Goal: Task Accomplishment & Management: Use online tool/utility

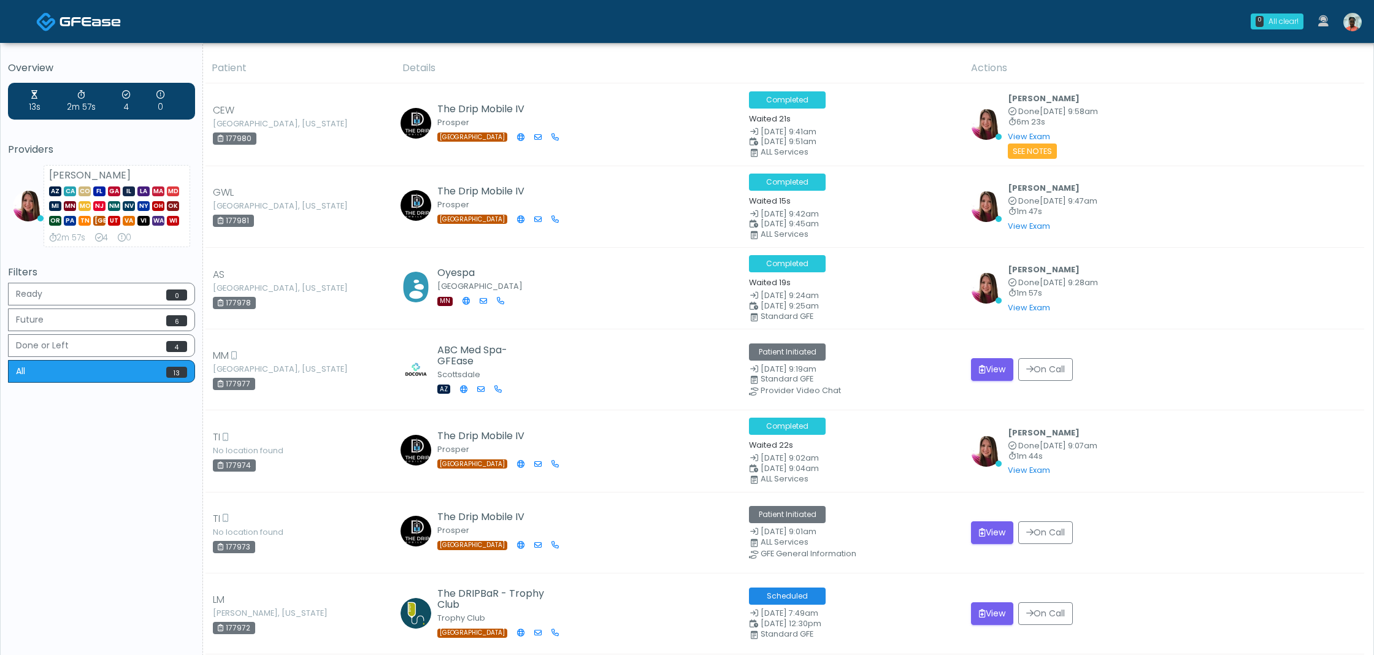
click at [1360, 25] on img at bounding box center [1352, 22] width 18 height 18
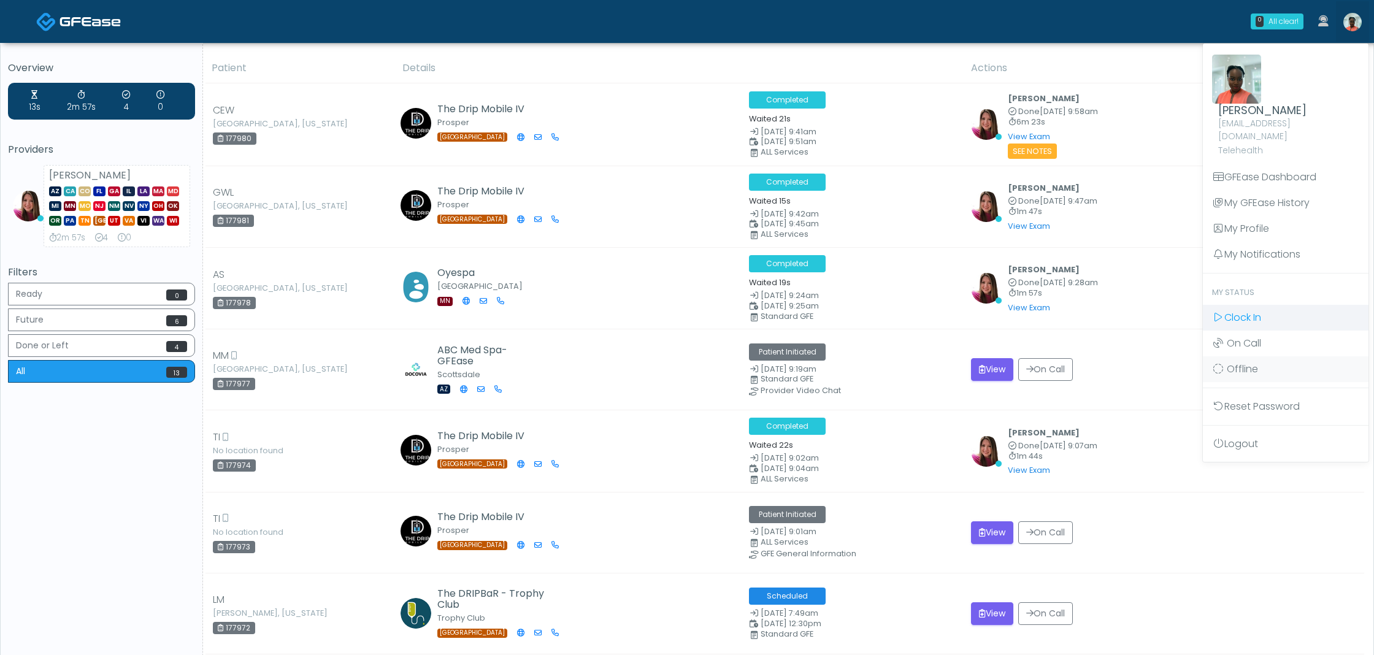
click at [1252, 310] on span "Clock In" at bounding box center [1242, 317] width 37 height 14
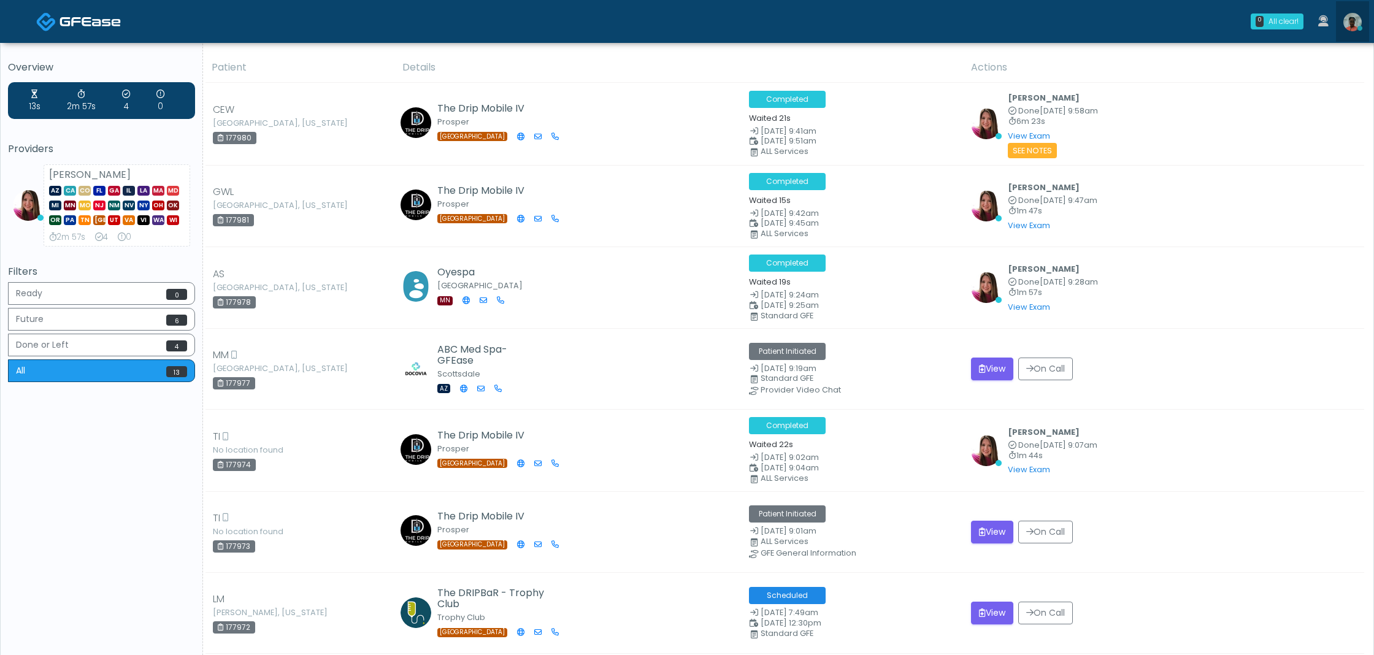
click at [1345, 23] on img at bounding box center [1352, 22] width 18 height 18
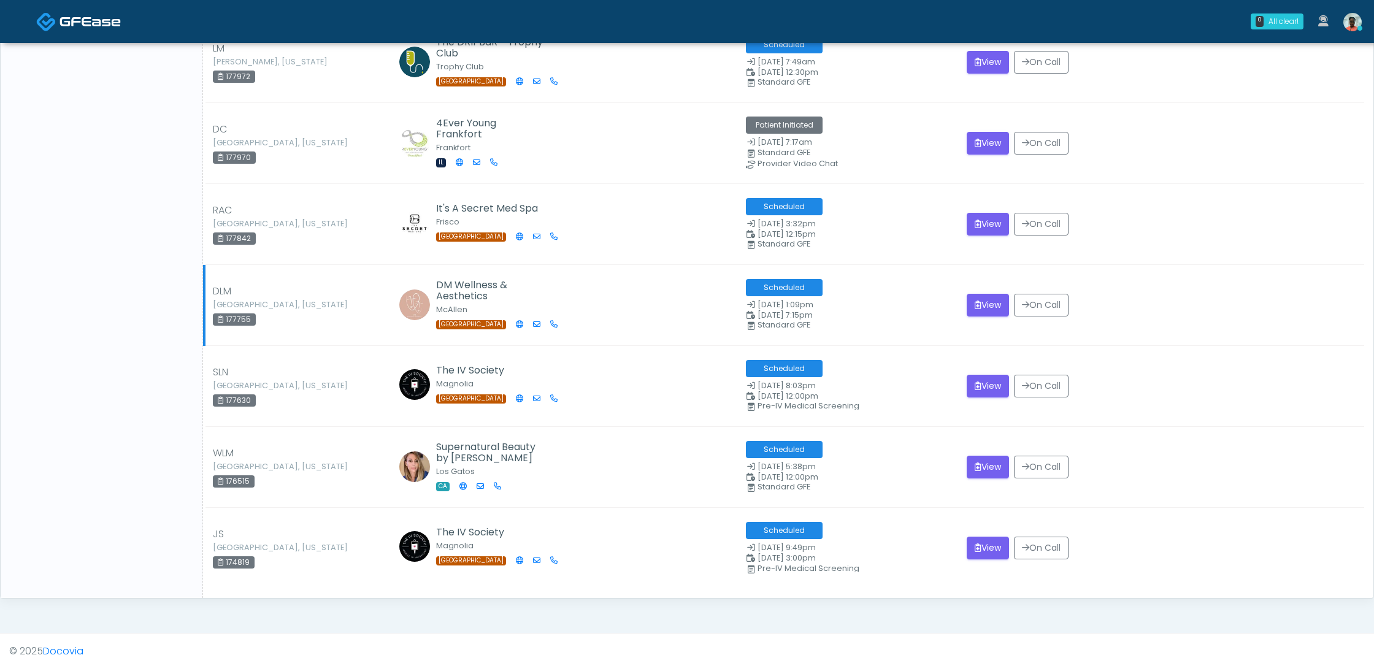
scroll to position [888, 0]
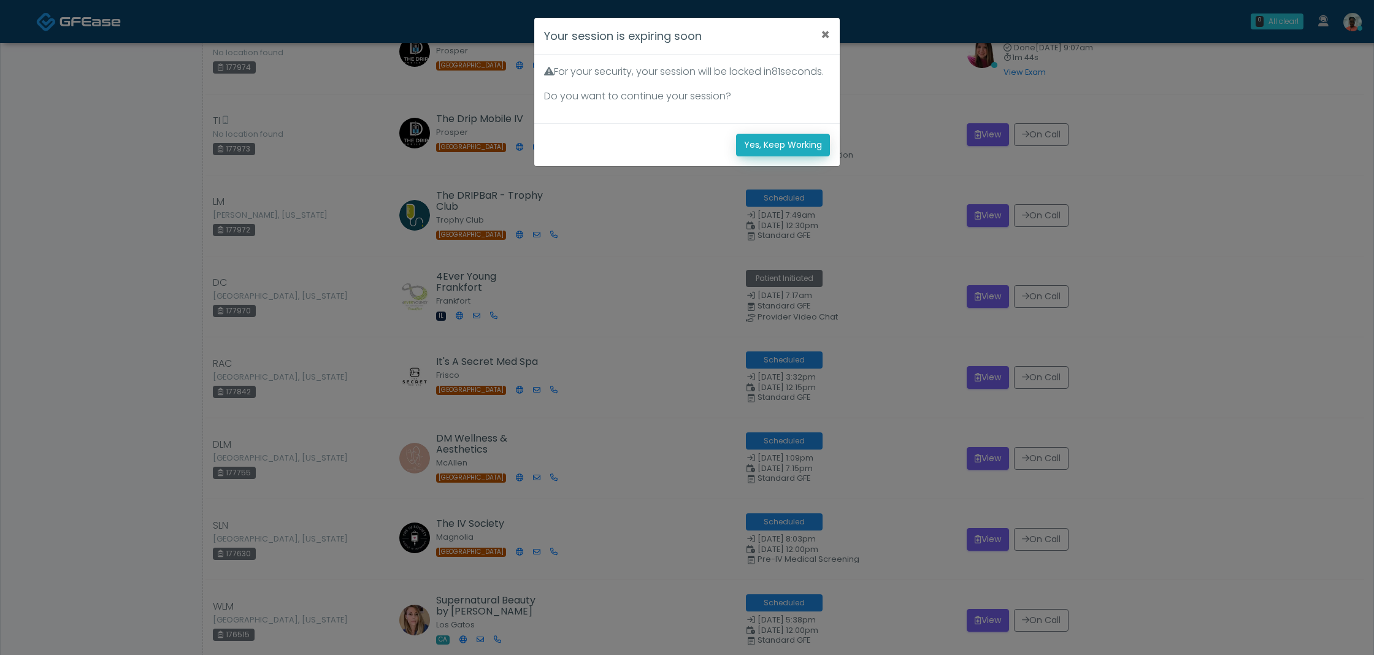
click at [785, 156] on button "Yes, Keep Working" at bounding box center [783, 145] width 94 height 23
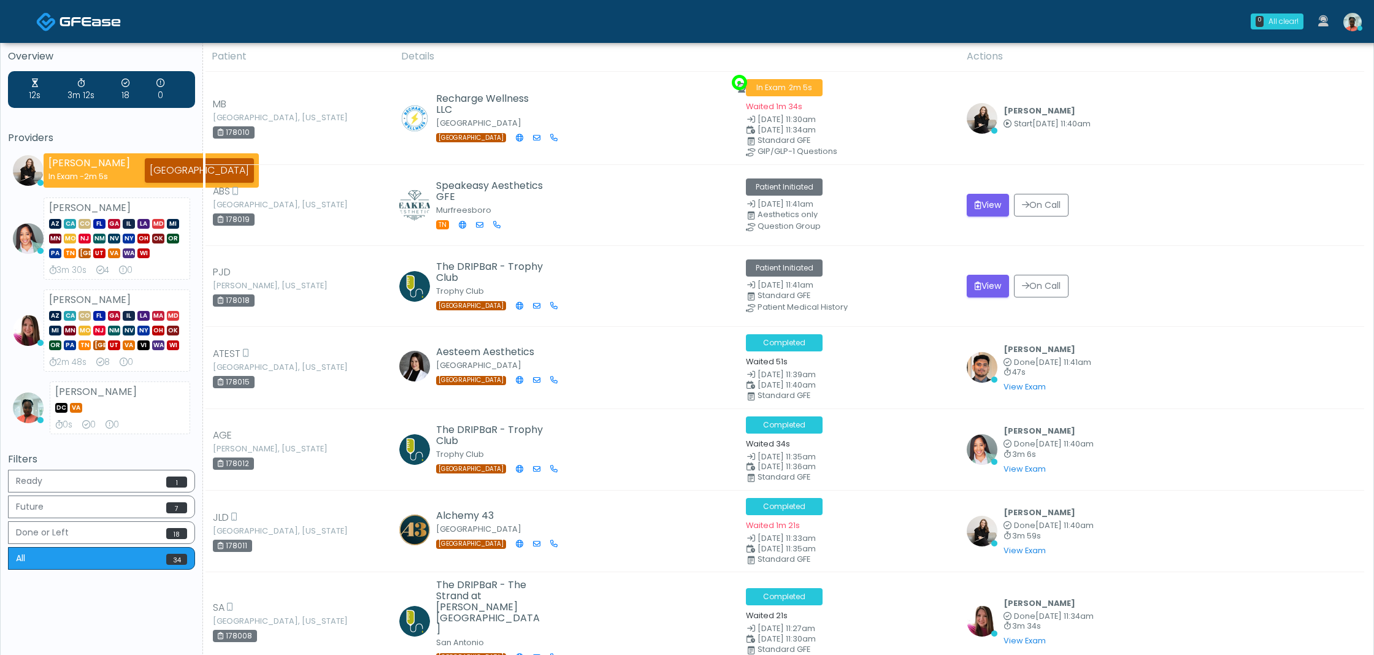
scroll to position [0, 0]
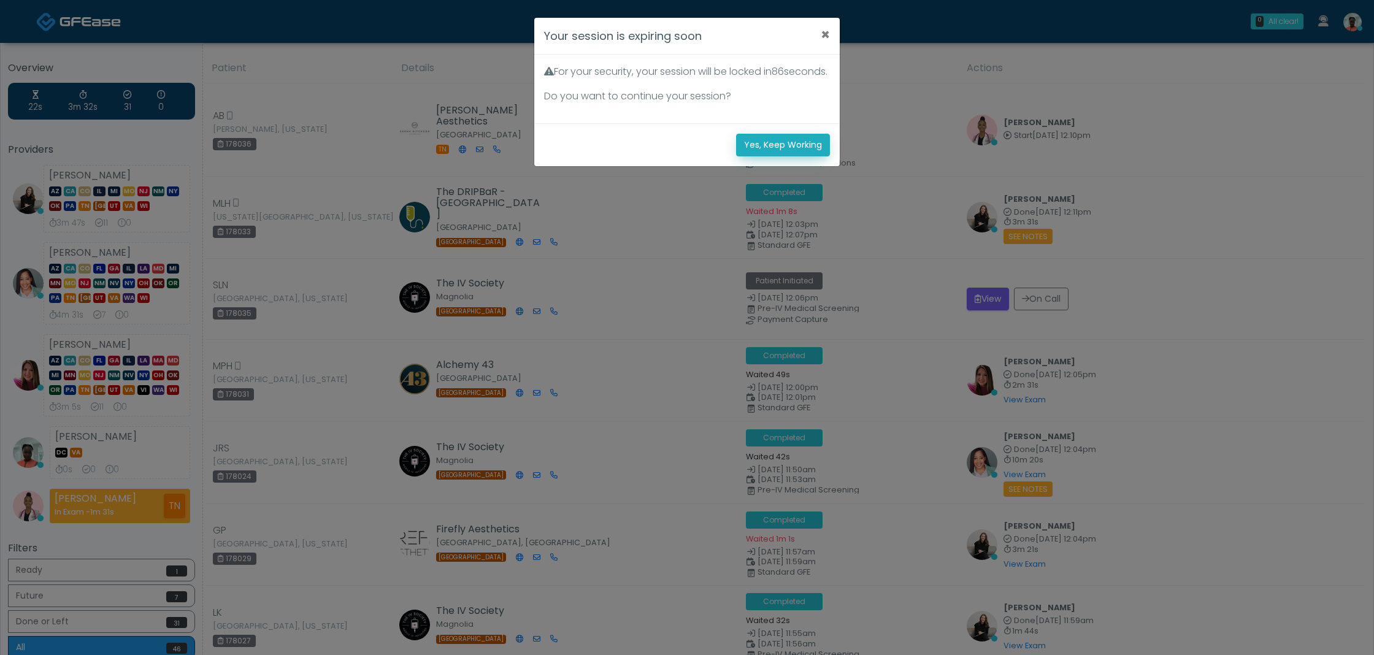
click at [763, 156] on button "Yes, Keep Working" at bounding box center [783, 145] width 94 height 23
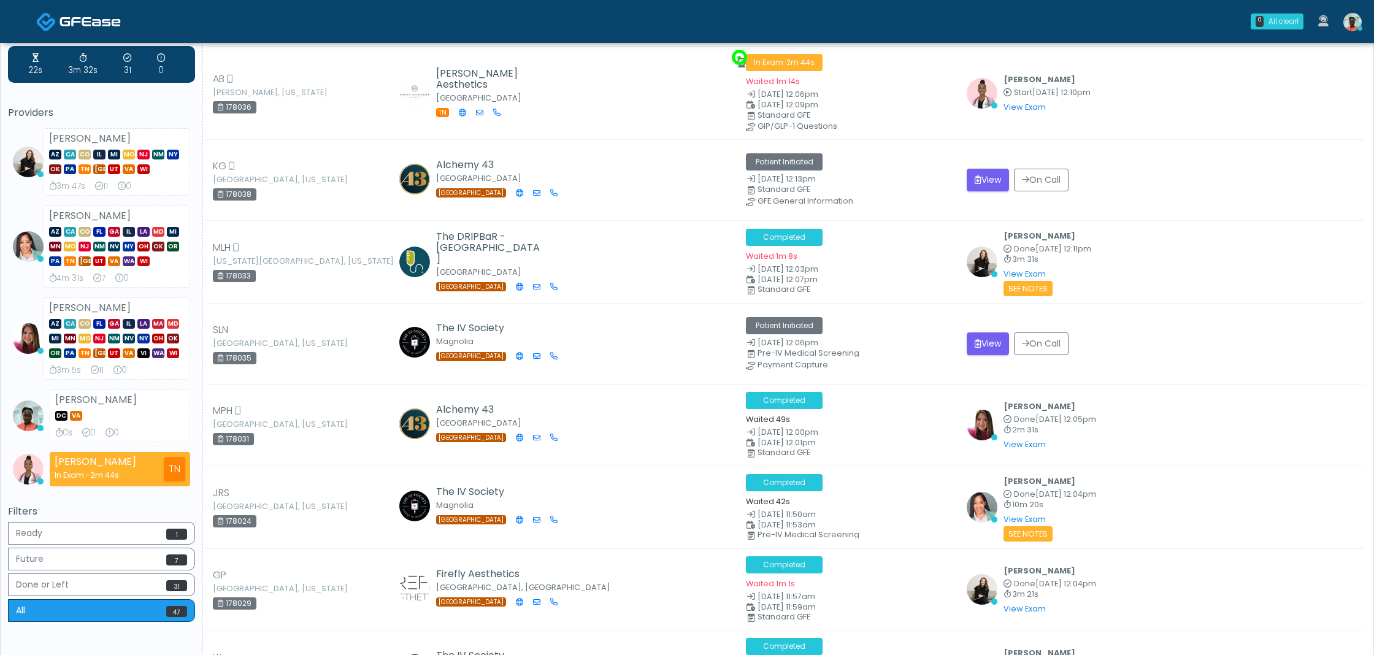
scroll to position [40, 0]
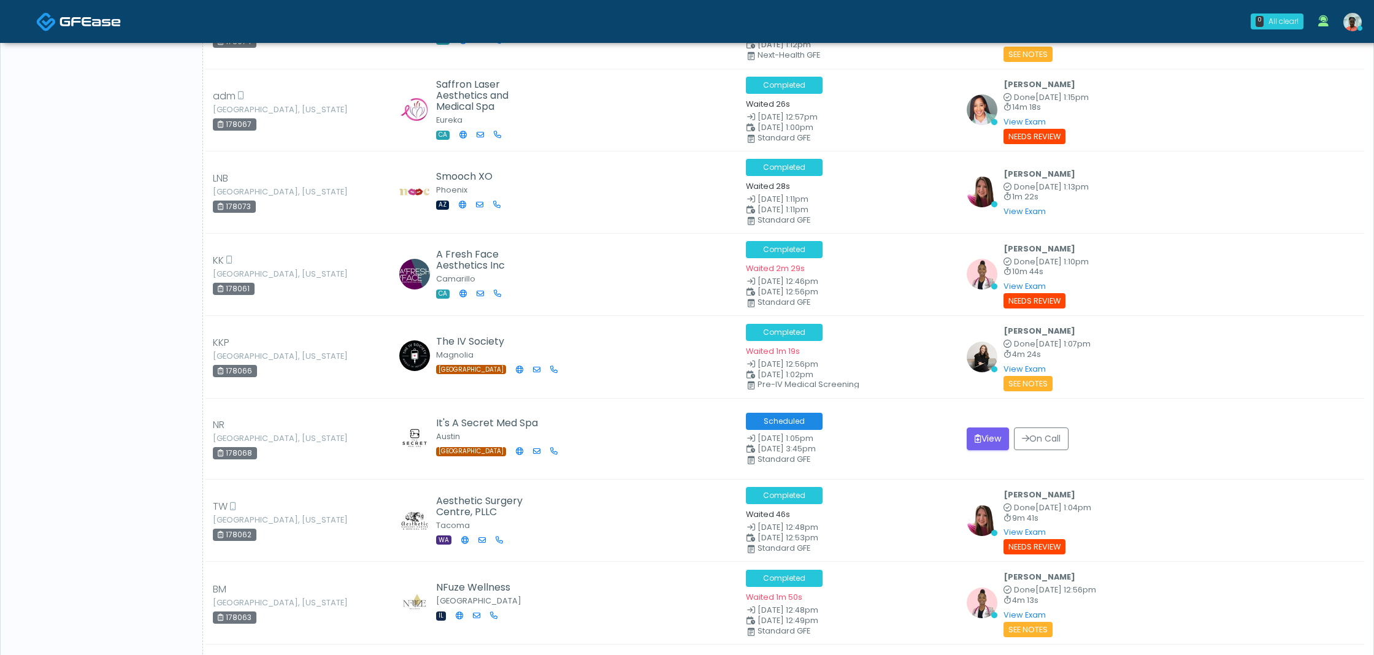
scroll to position [2522, 0]
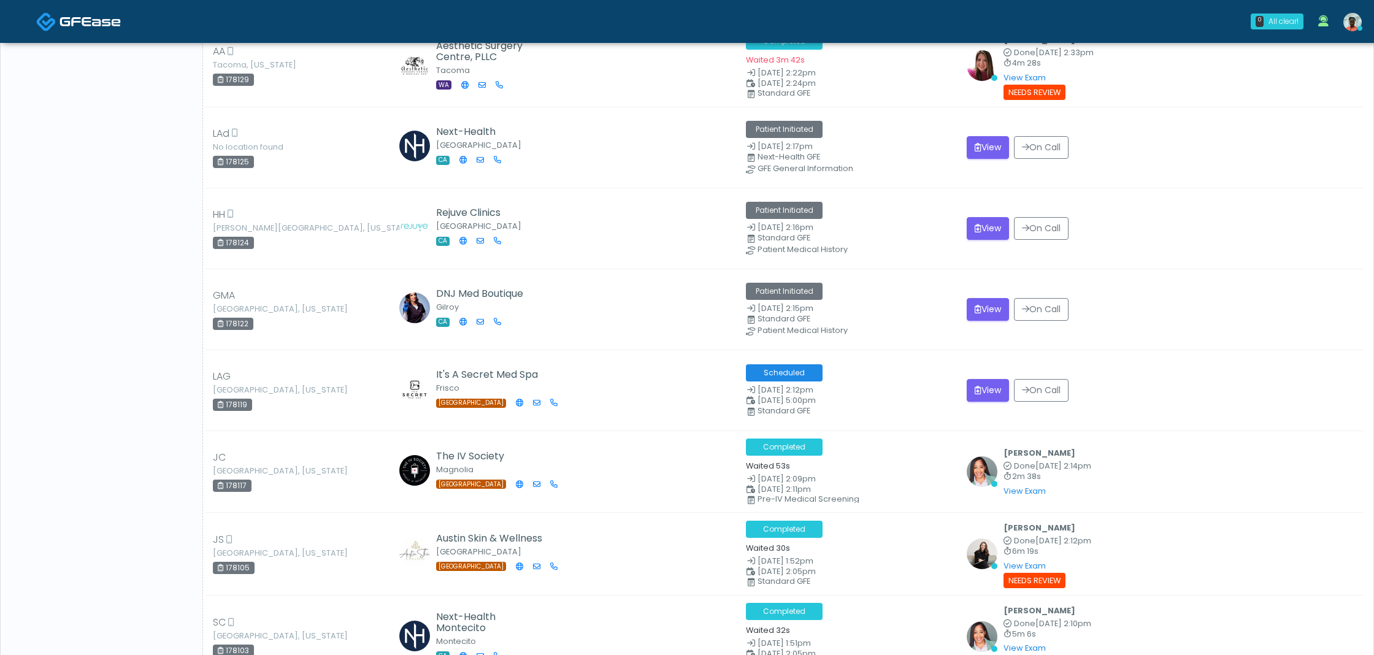
scroll to position [702, 0]
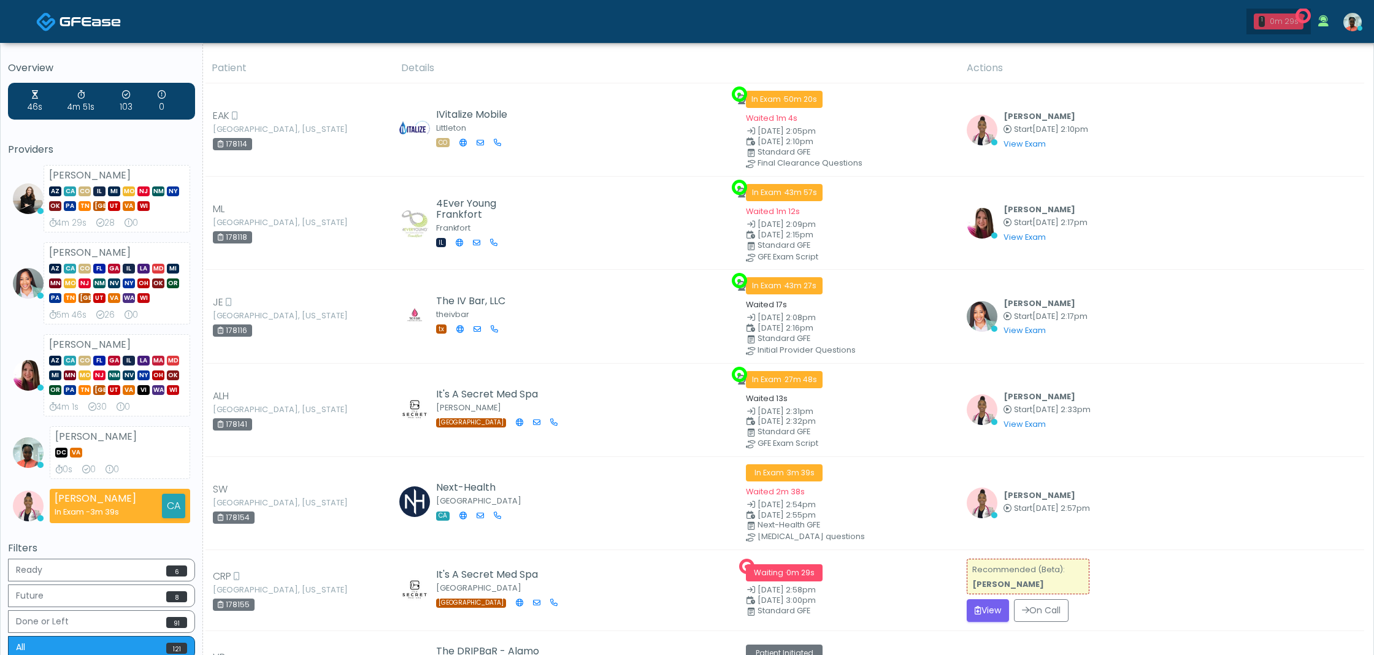
click at [1277, 21] on div "0m 29s" at bounding box center [1283, 21] width 29 height 11
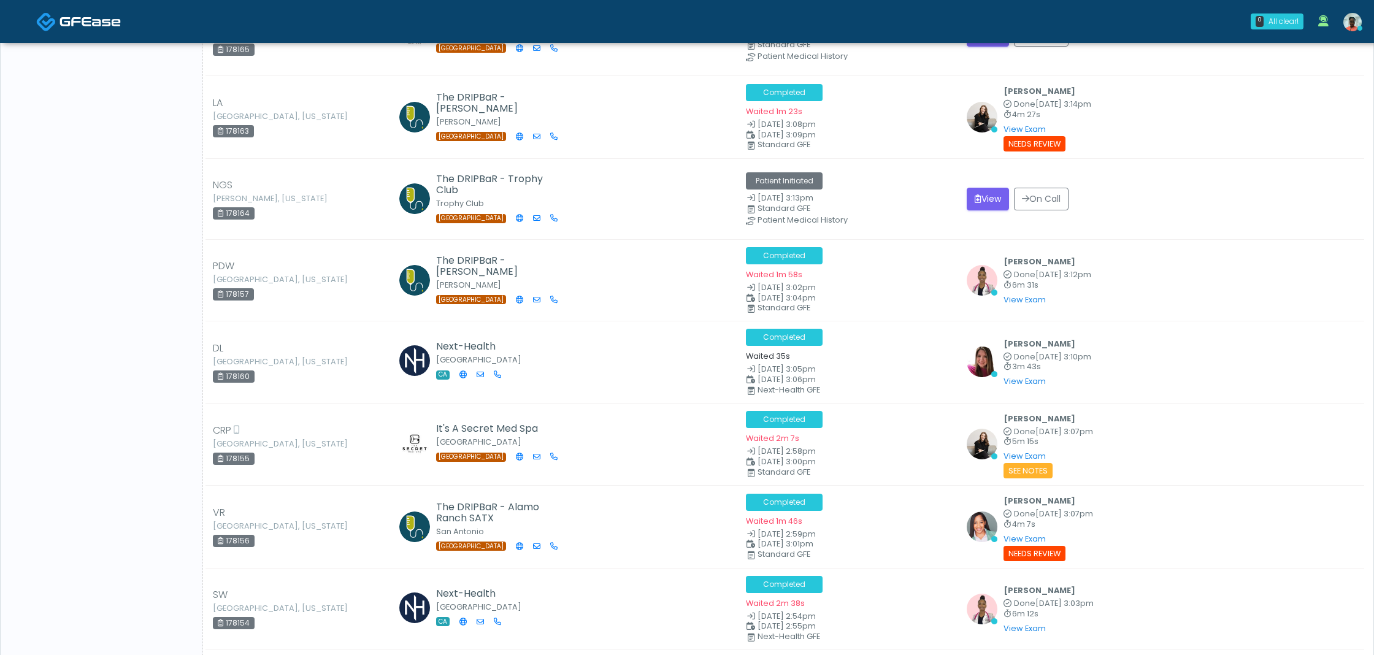
scroll to position [806, 0]
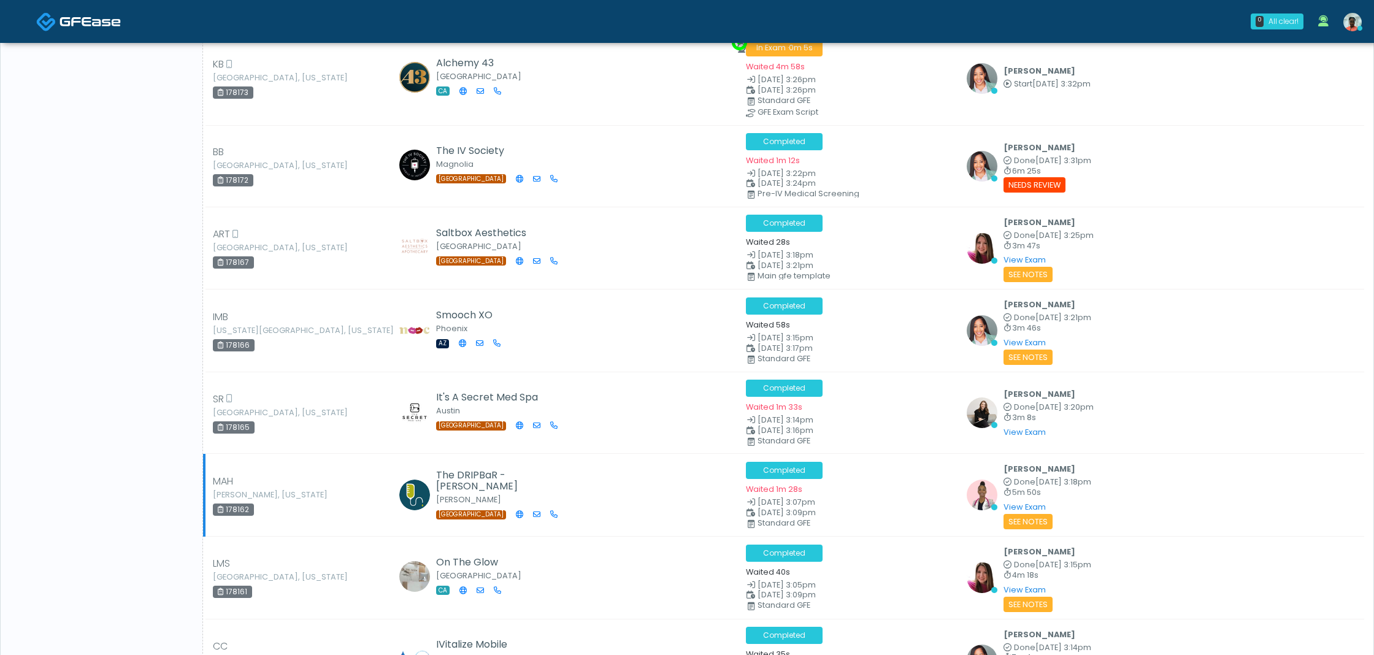
scroll to position [702, 0]
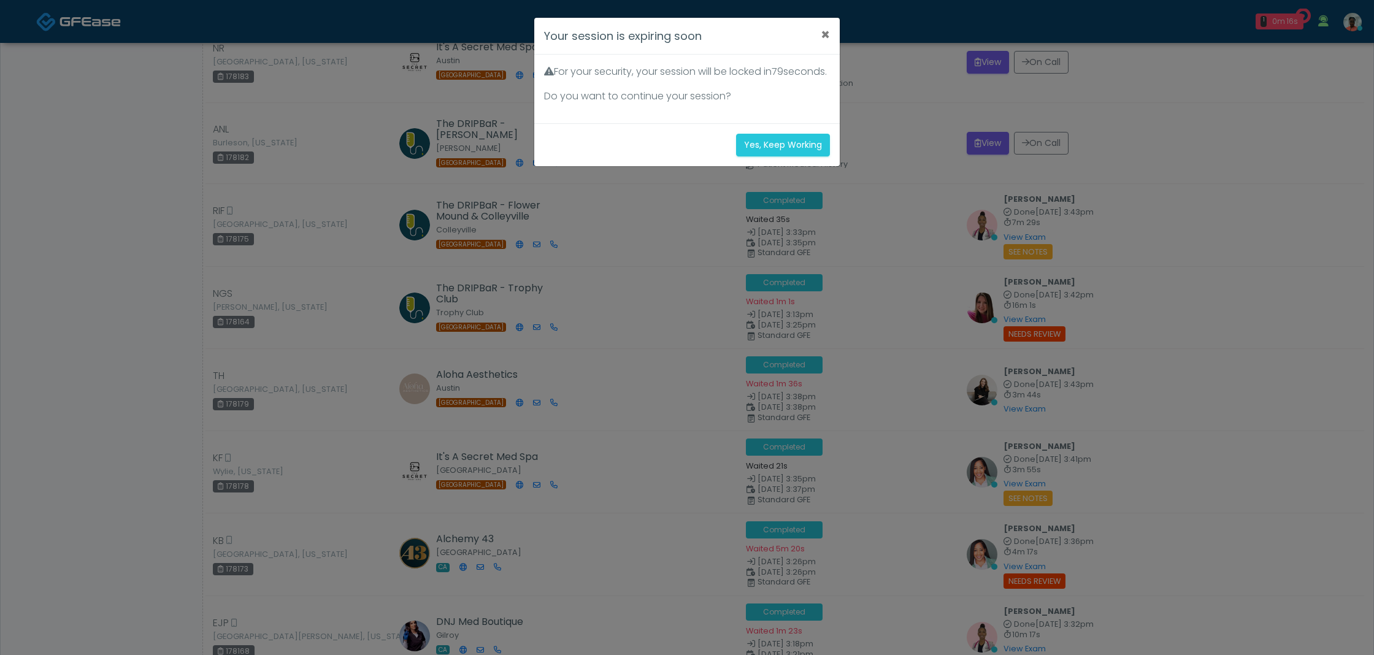
scroll to position [702, 0]
drag, startPoint x: 794, startPoint y: 157, endPoint x: 858, endPoint y: 153, distance: 64.5
click at [794, 156] on button "Yes, Keep Working" at bounding box center [783, 145] width 94 height 23
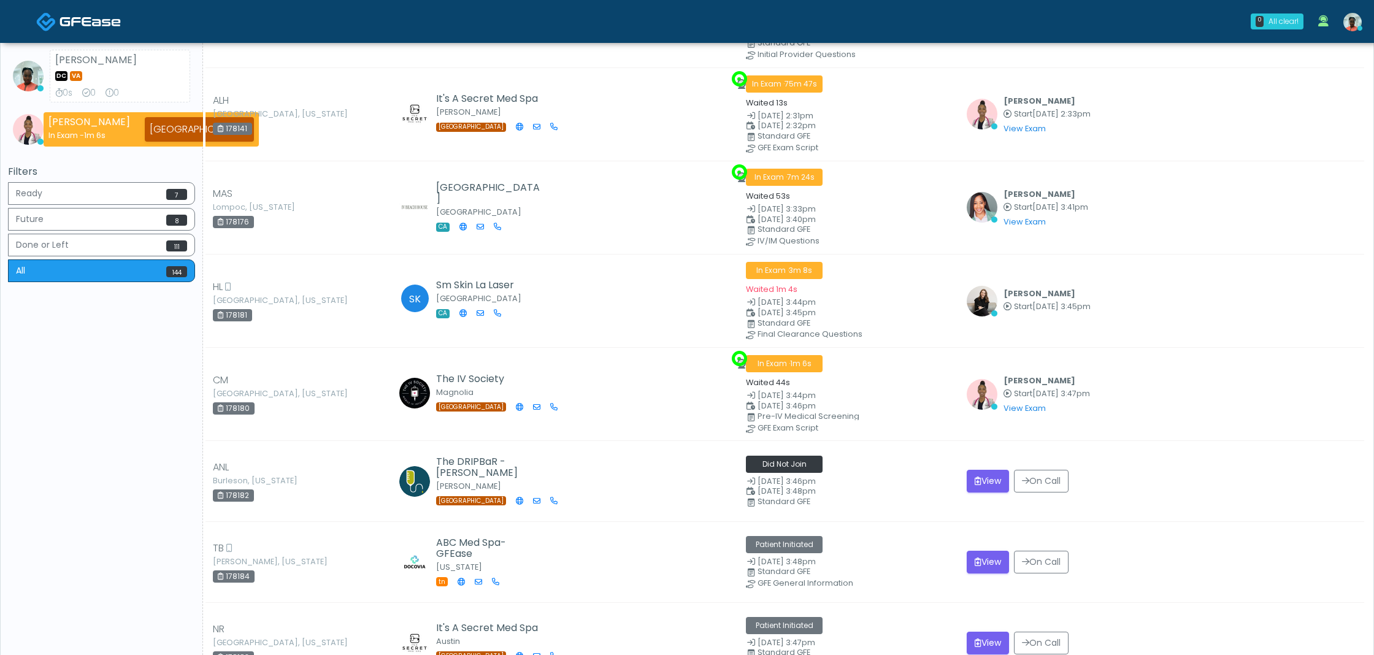
scroll to position [299, 0]
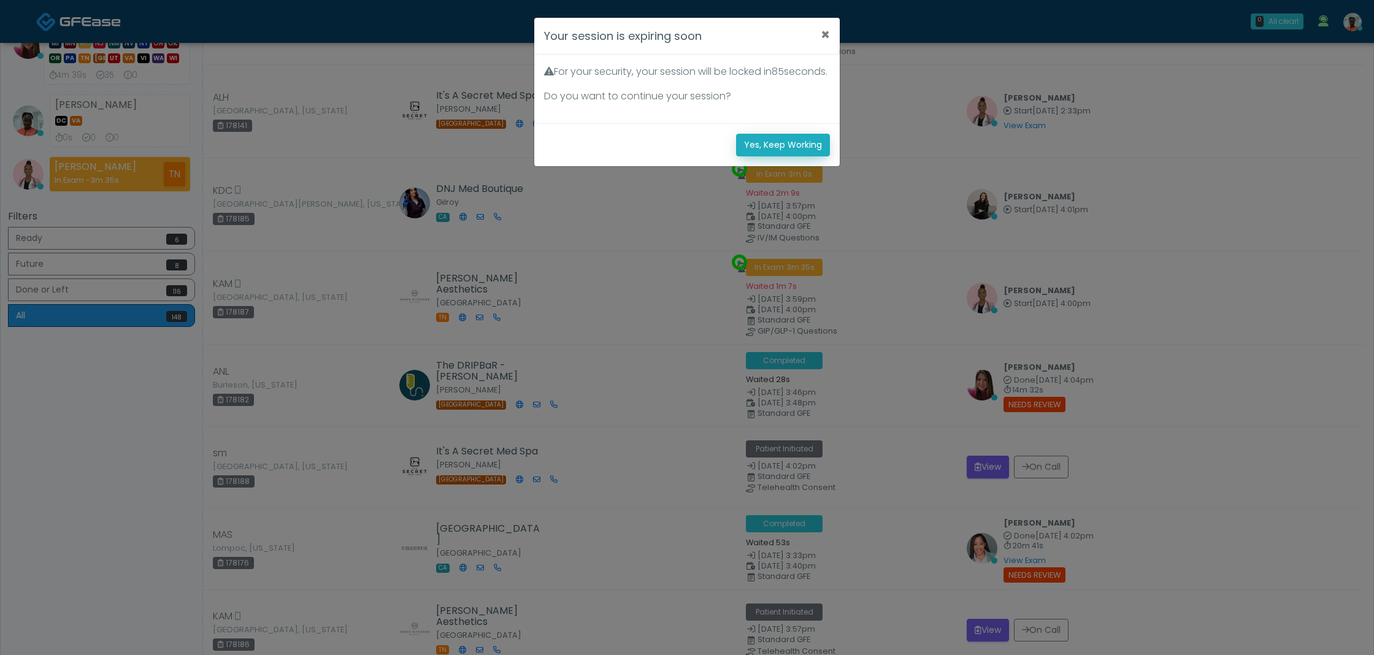
drag, startPoint x: 787, startPoint y: 169, endPoint x: 781, endPoint y: 169, distance: 6.7
click at [787, 156] on button "Yes, Keep Working" at bounding box center [783, 145] width 94 height 23
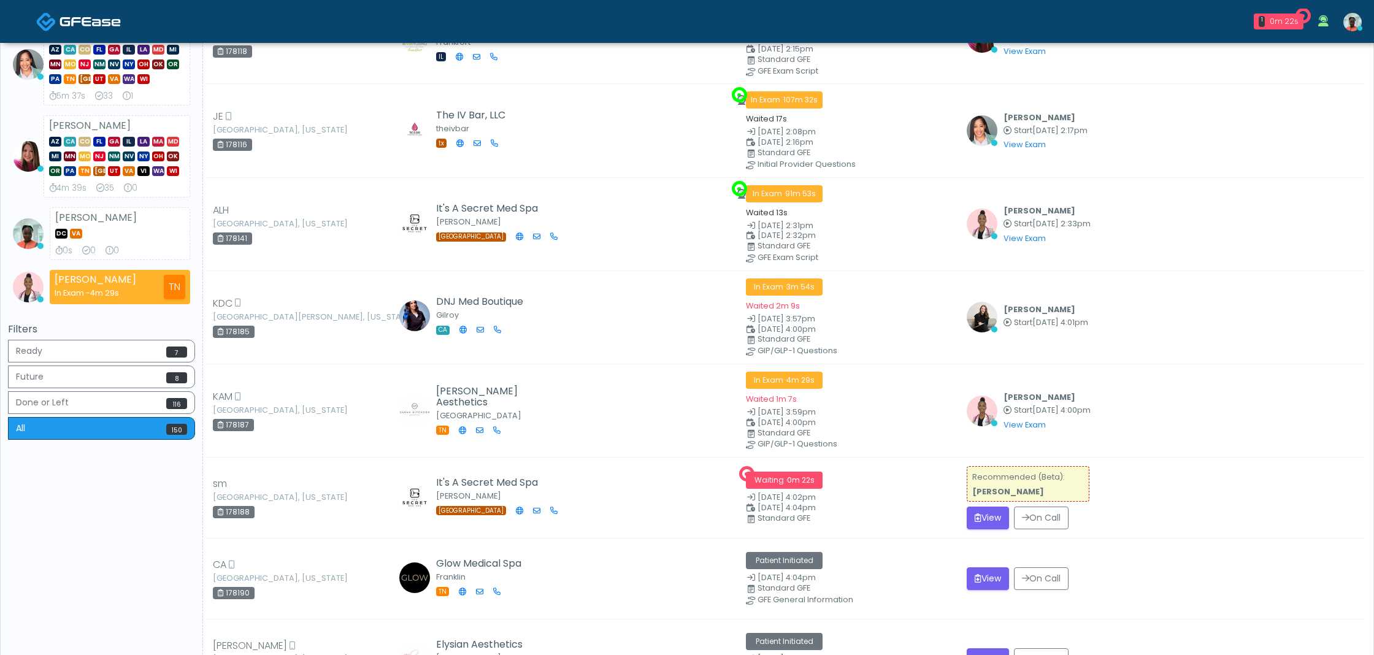
scroll to position [191, 0]
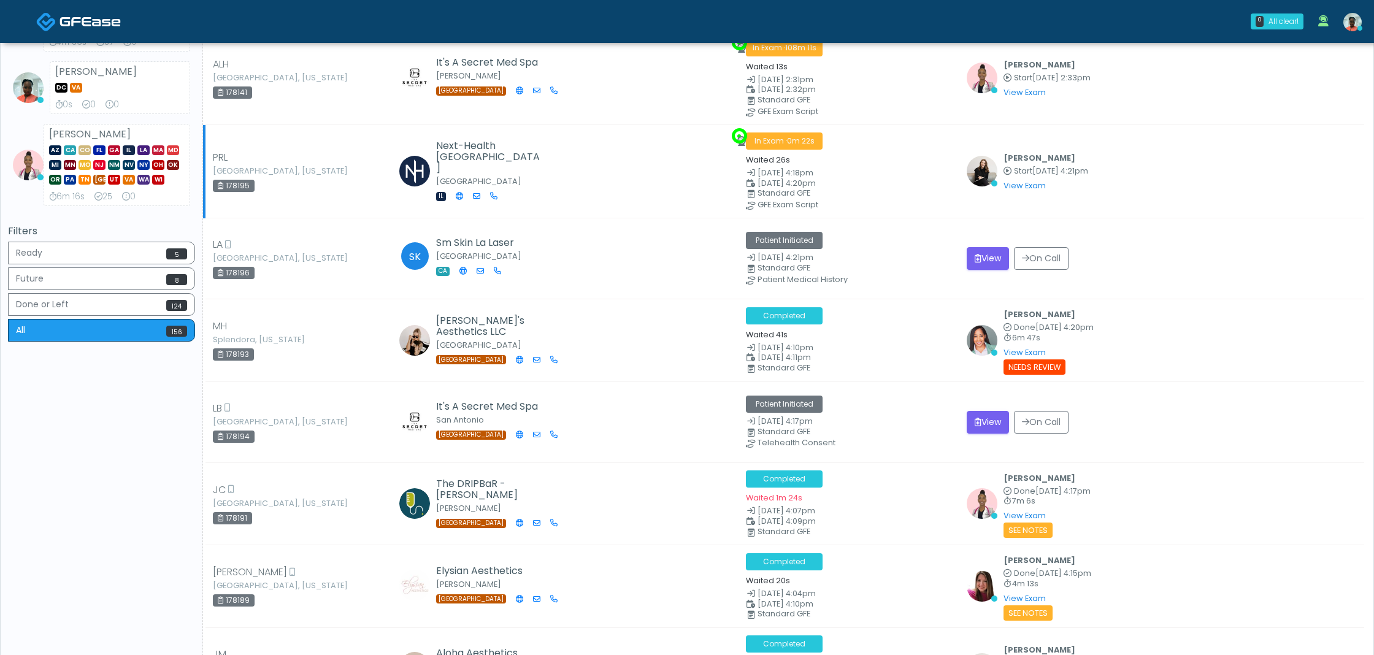
scroll to position [332, 0]
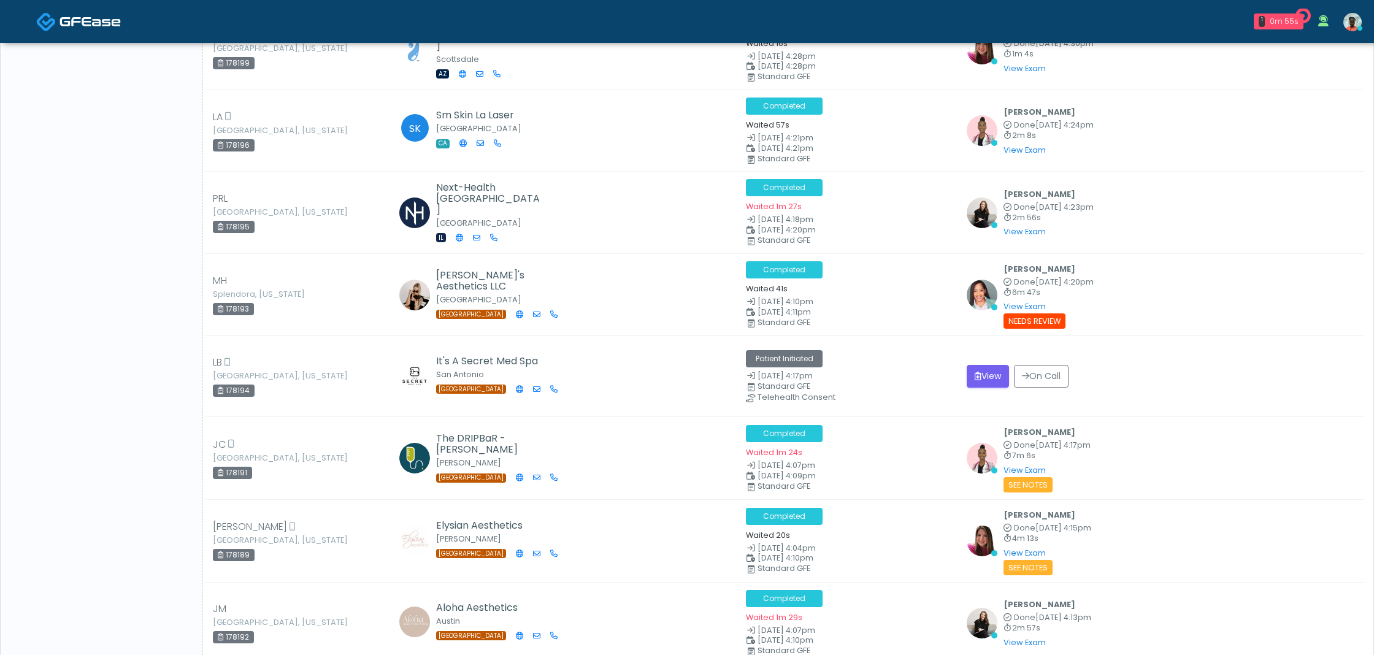
scroll to position [1456, 0]
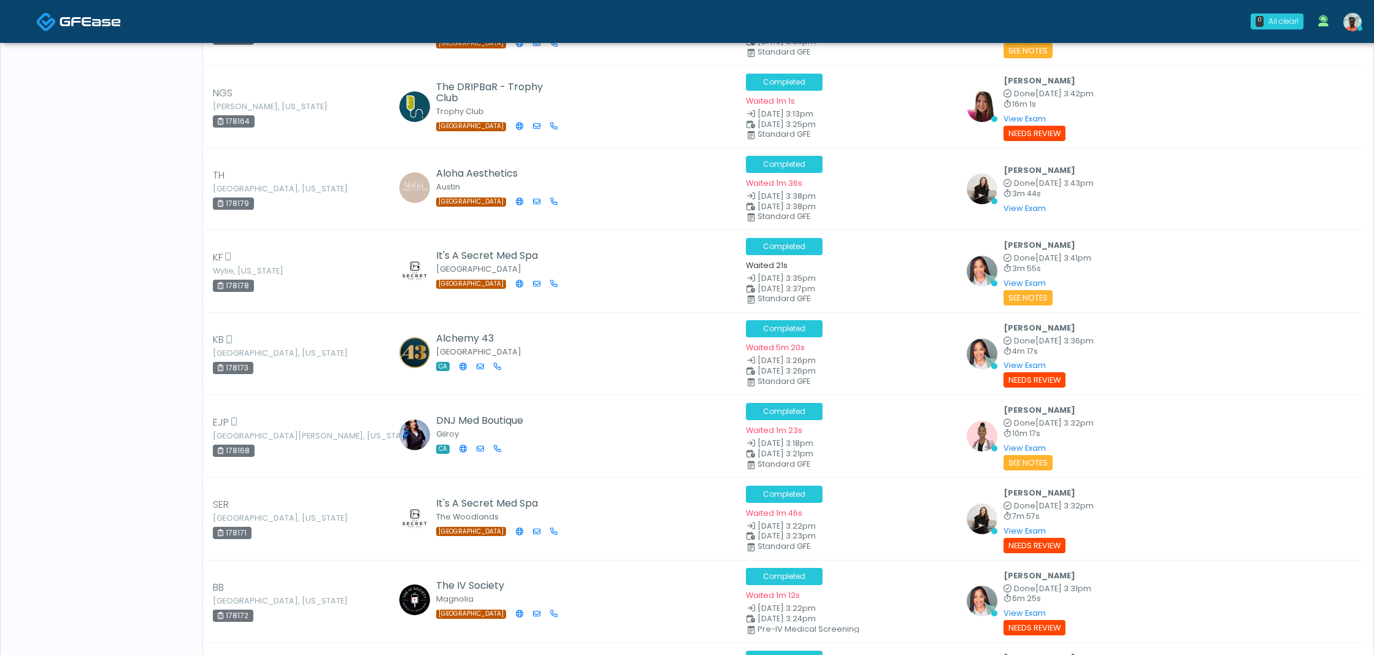
scroll to position [3368, 0]
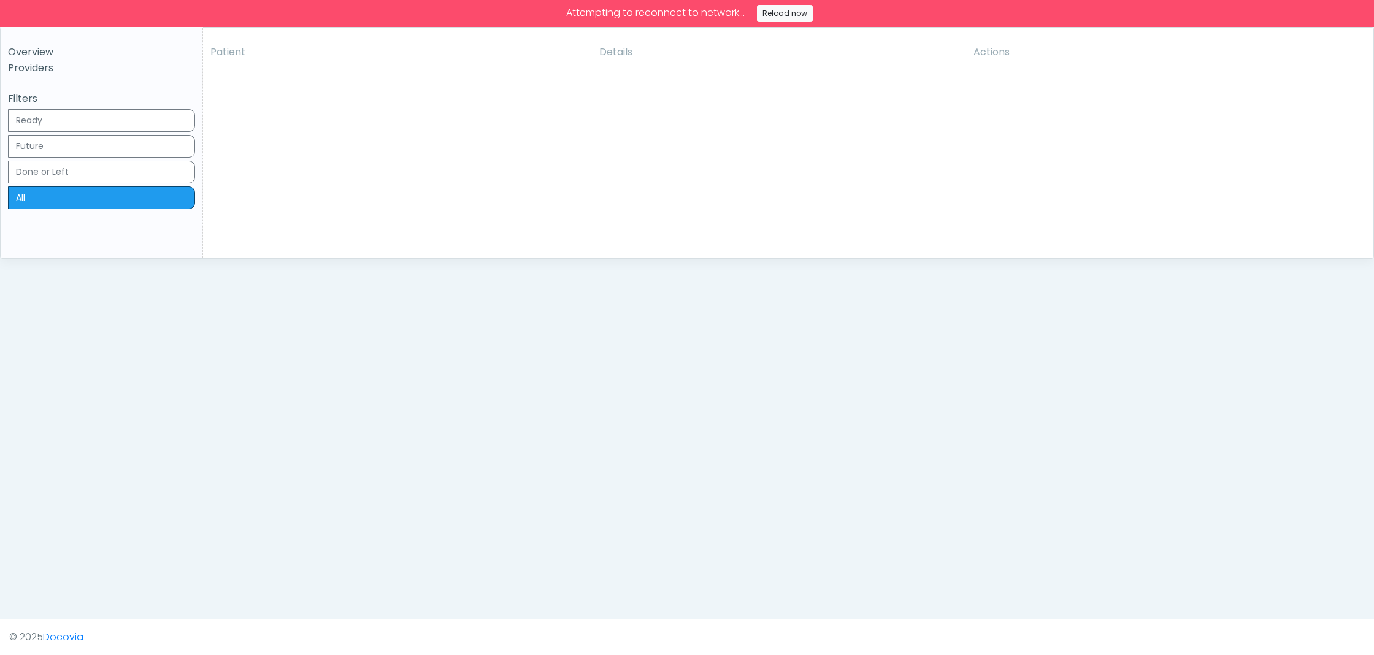
scroll to position [3395, 0]
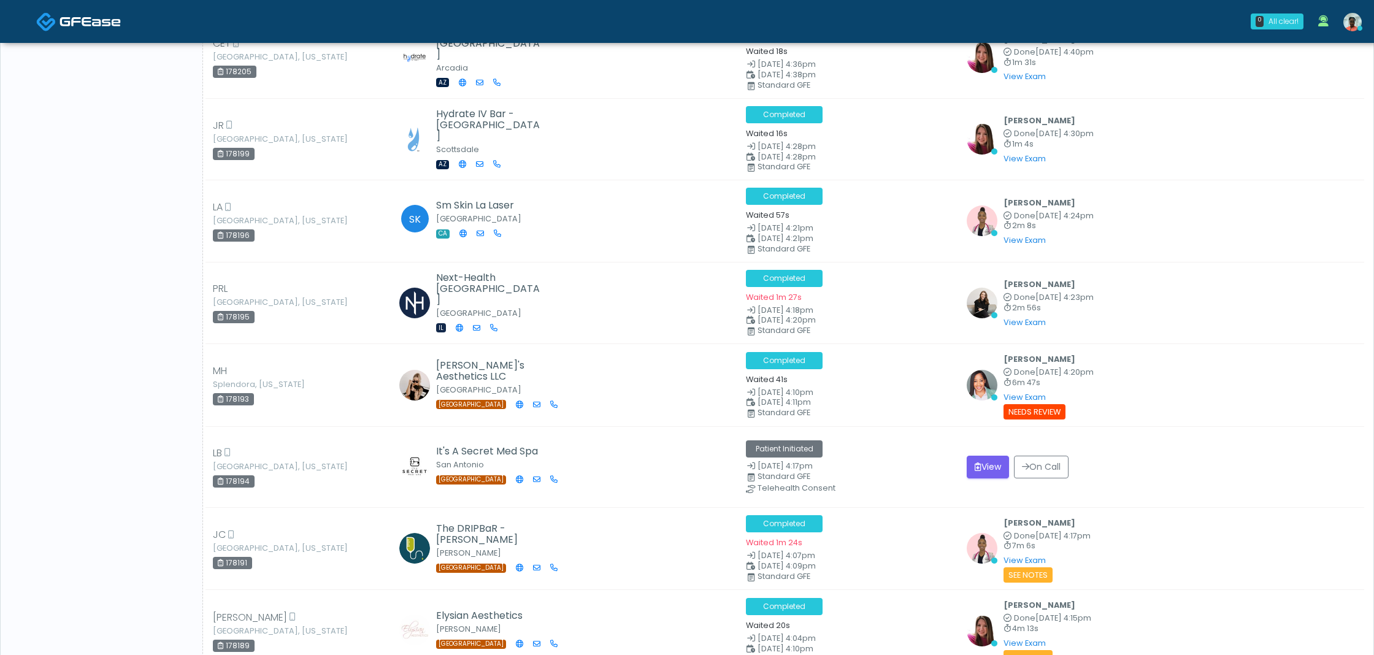
scroll to position [3800, 0]
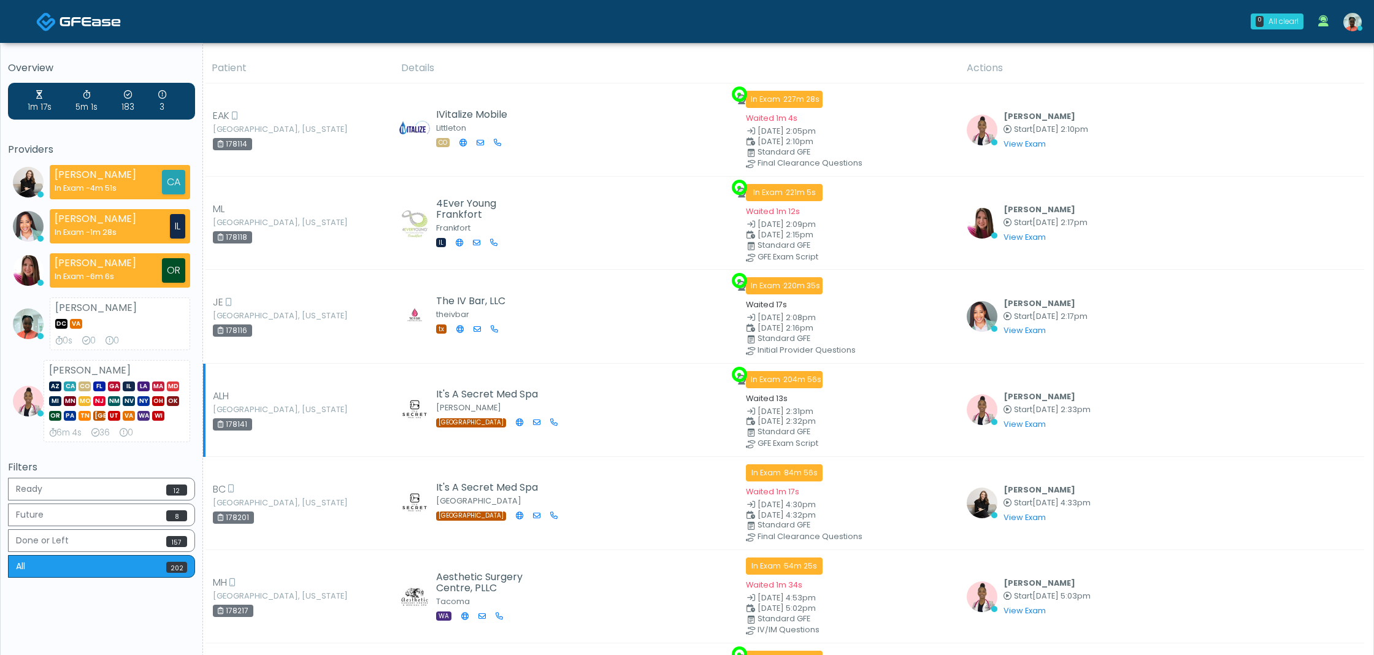
scroll to position [6, 0]
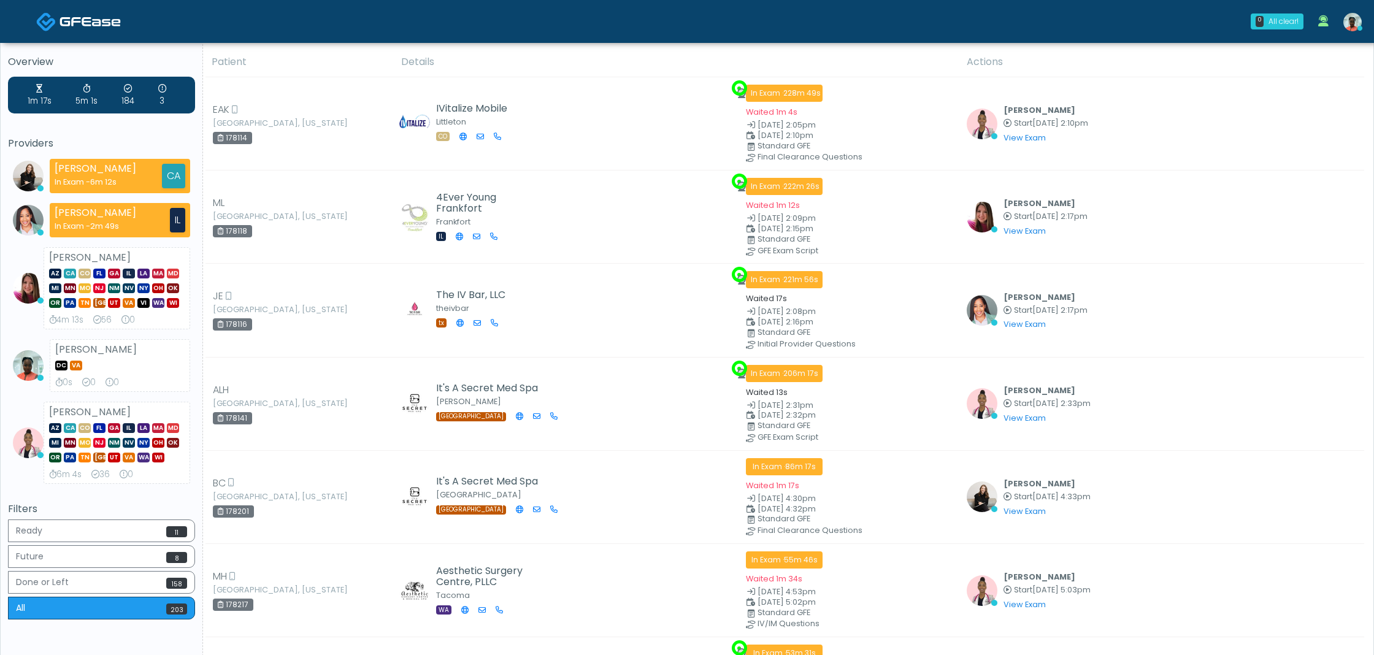
click at [1356, 22] on img at bounding box center [1352, 22] width 18 height 18
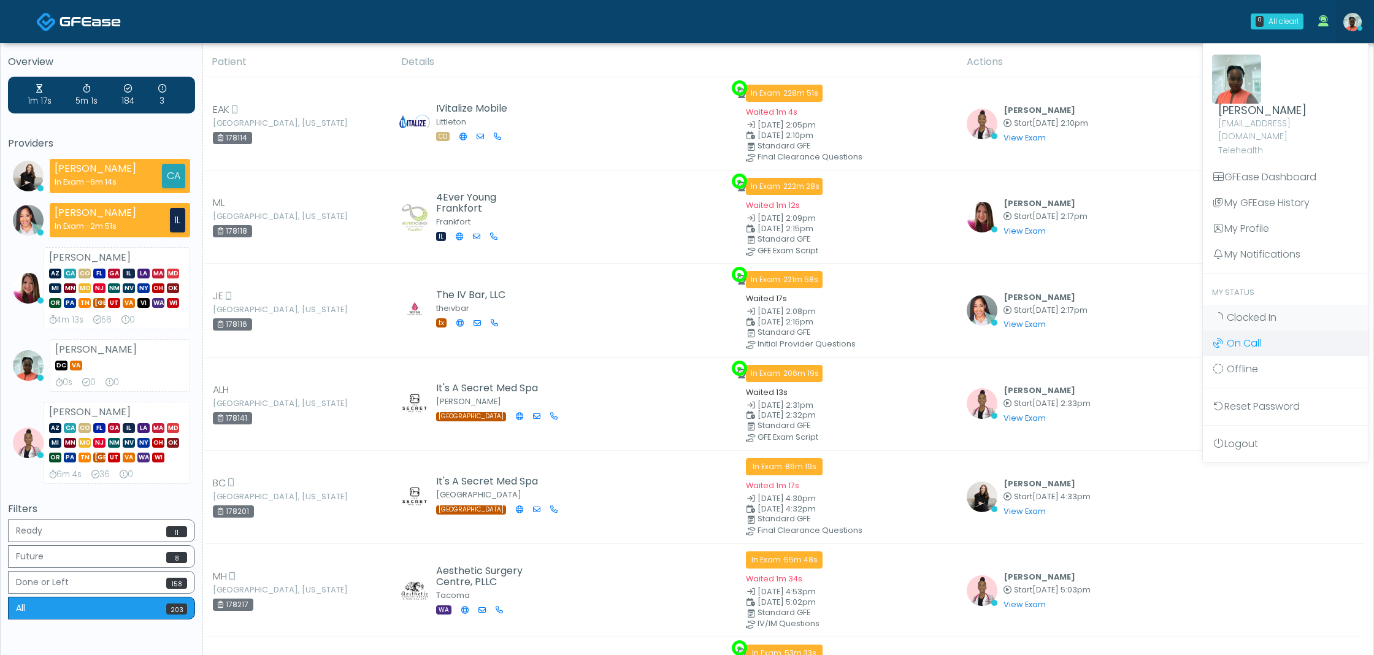
scroll to position [4, 0]
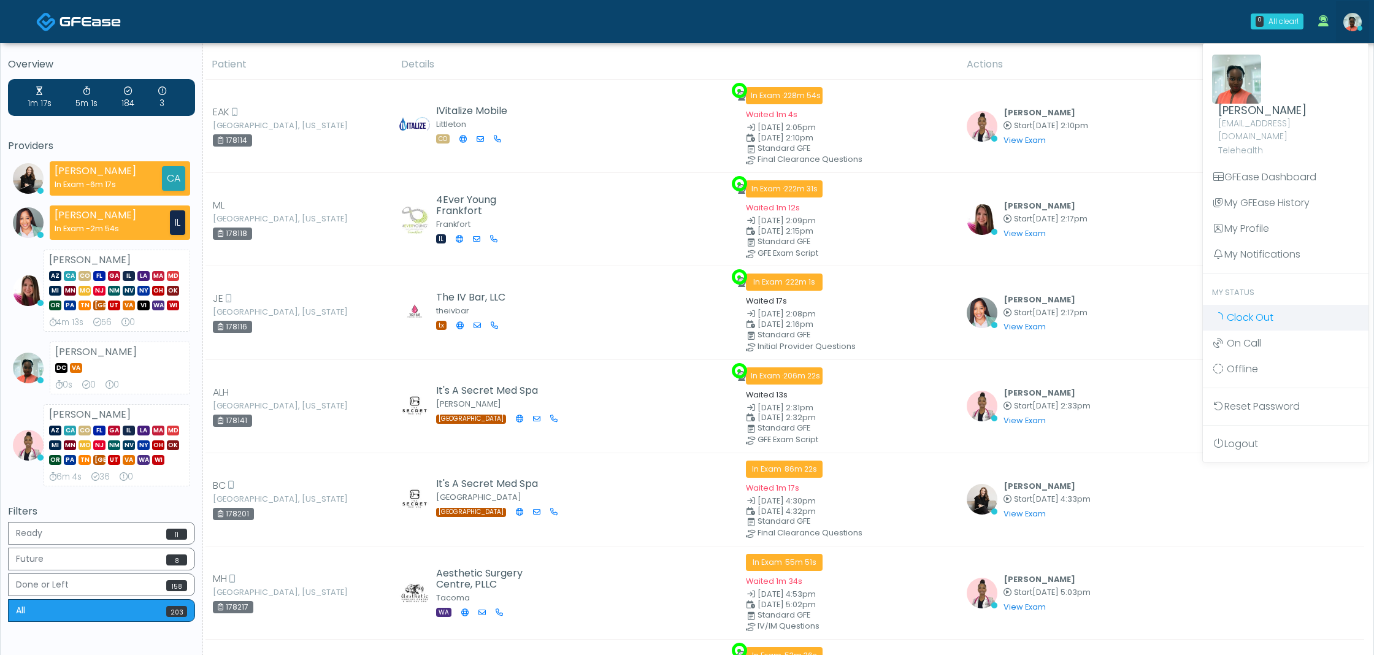
click at [1250, 310] on span "Clock Out" at bounding box center [1249, 317] width 47 height 14
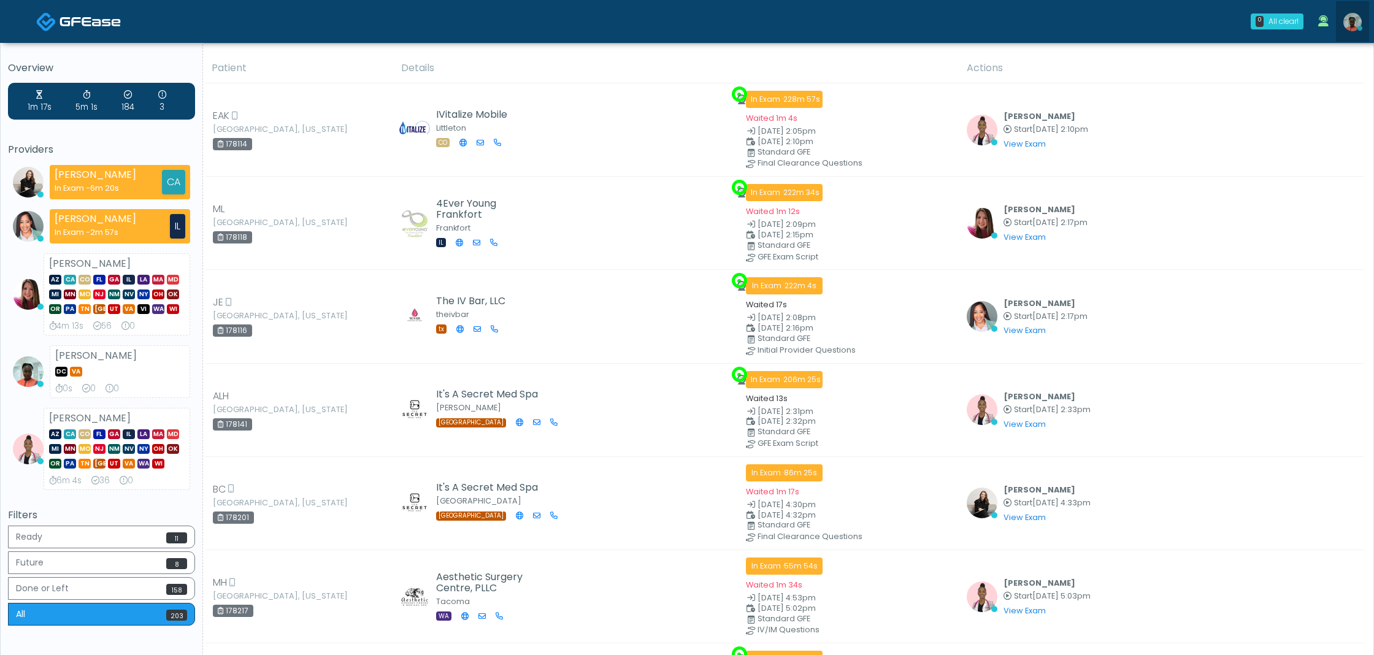
click at [1348, 25] on img at bounding box center [1352, 22] width 18 height 18
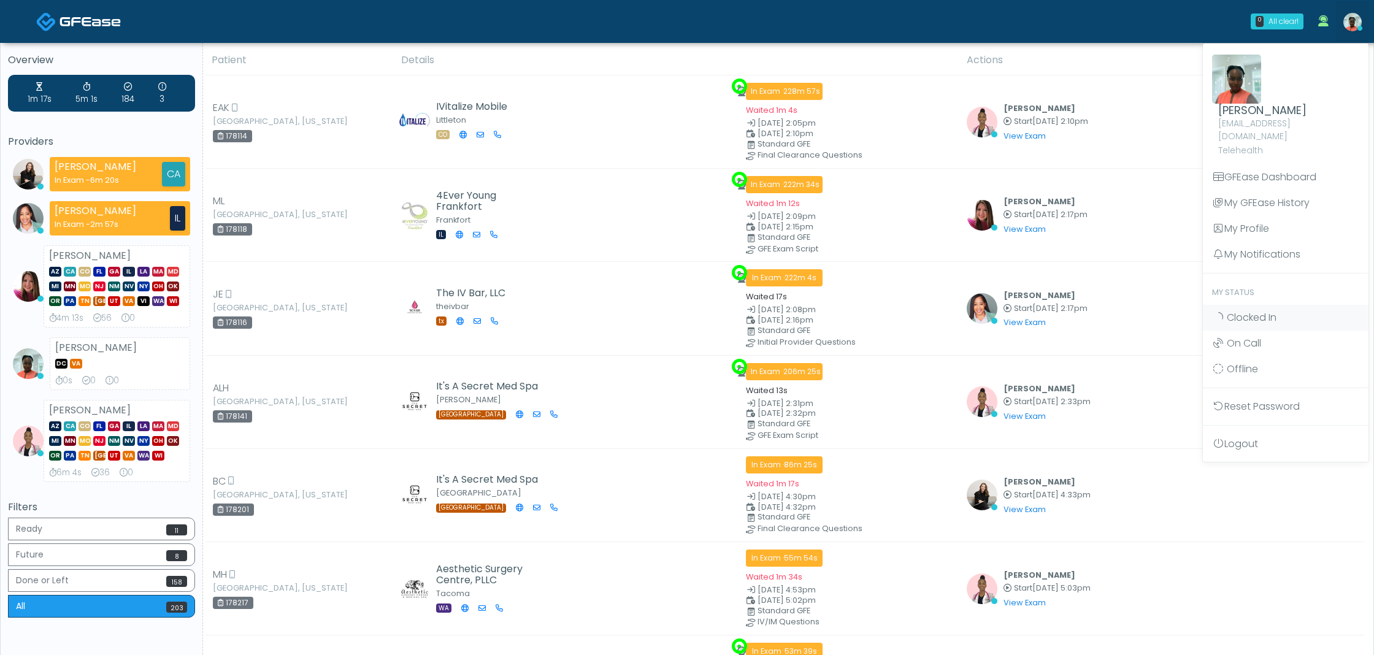
scroll to position [7, 0]
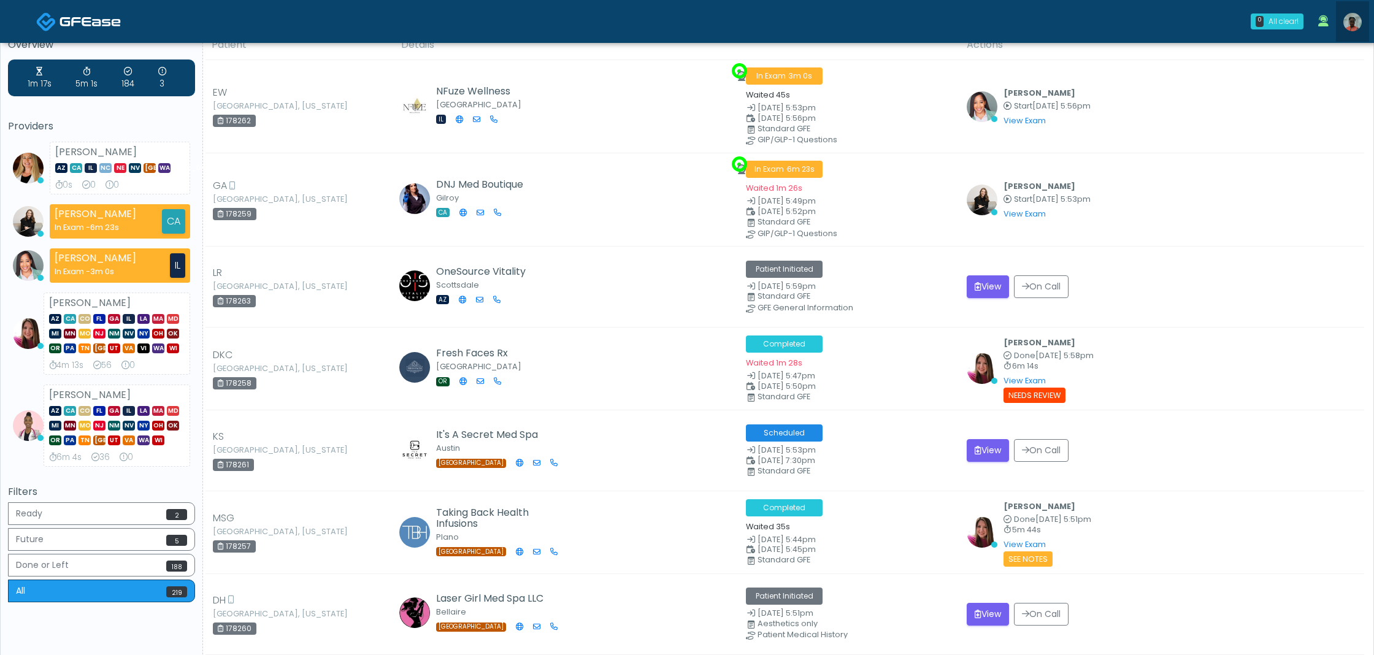
click at [1352, 28] on img at bounding box center [1352, 22] width 18 height 18
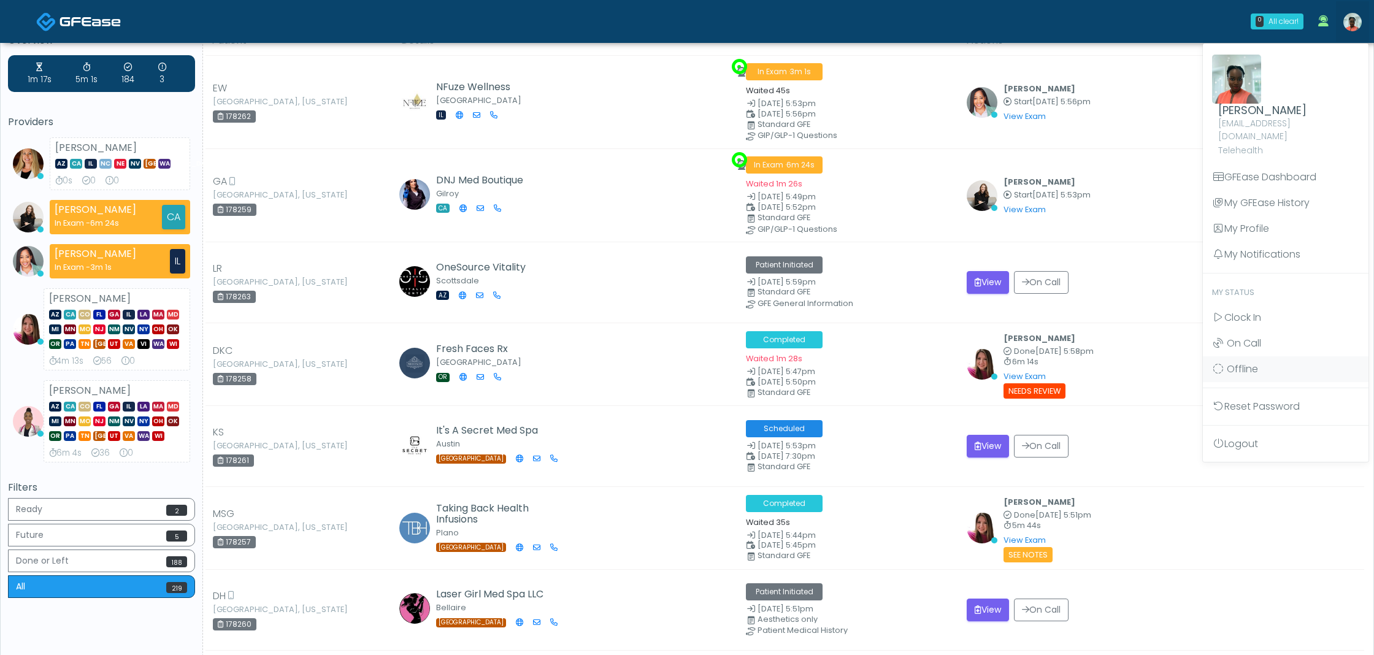
scroll to position [27, 0]
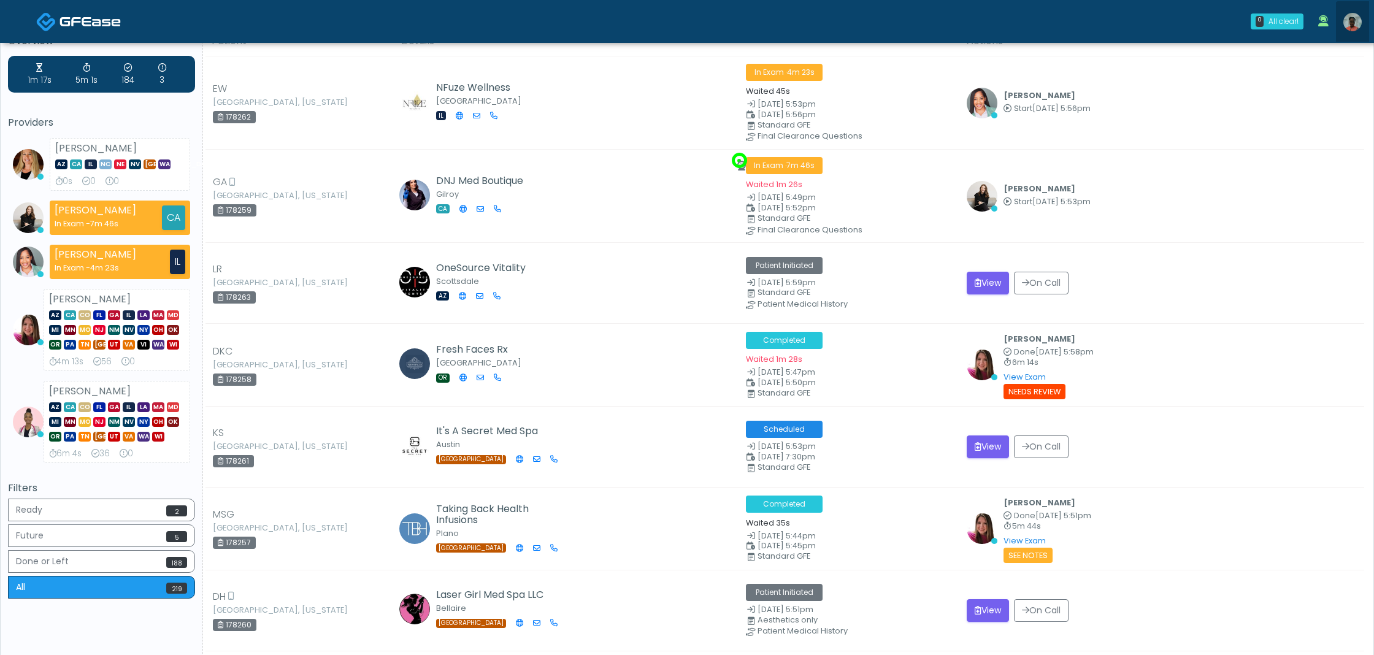
click at [1355, 29] on img at bounding box center [1352, 22] width 18 height 18
